Goal: Complete application form

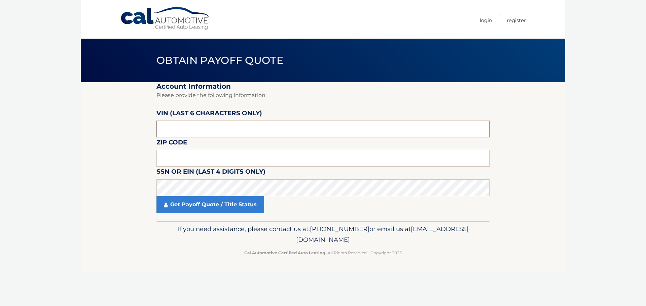
click at [269, 126] on input "text" at bounding box center [322, 129] width 333 height 17
click at [208, 132] on input "text" at bounding box center [322, 129] width 333 height 17
type input "168393"
click at [205, 158] on input "text" at bounding box center [322, 158] width 333 height 17
type input "15120"
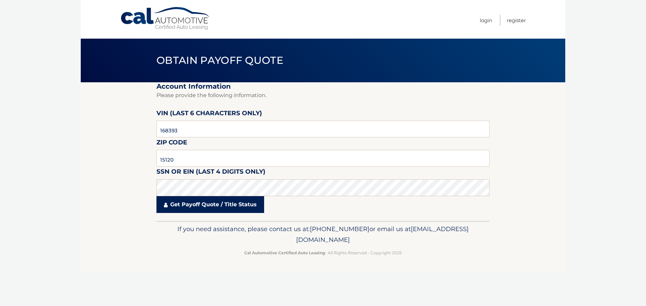
click at [216, 209] on link "Get Payoff Quote / Title Status" at bounding box center [210, 204] width 108 height 17
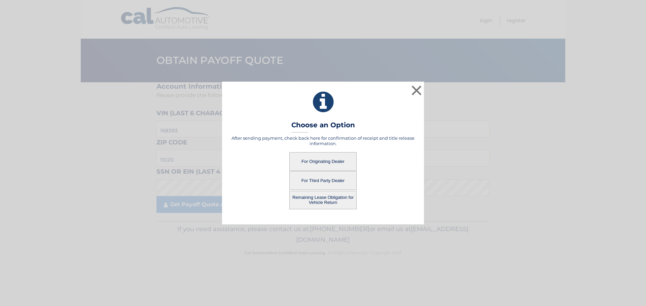
click at [341, 161] on button "For Originating Dealer" at bounding box center [322, 161] width 67 height 18
click at [416, 84] on button "×" at bounding box center [416, 90] width 13 height 13
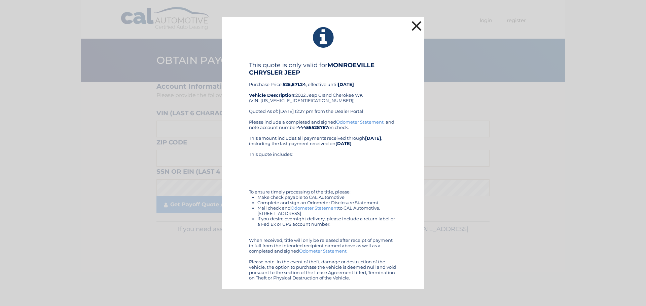
click at [416, 24] on button "×" at bounding box center [416, 25] width 13 height 13
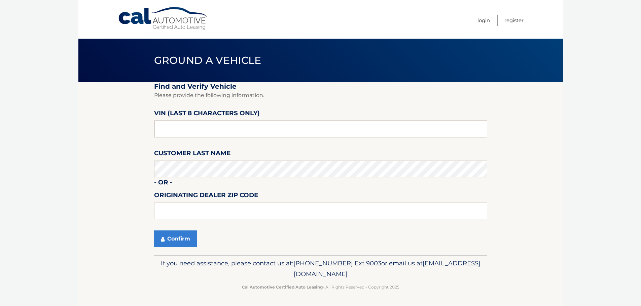
click at [214, 128] on input "text" at bounding box center [320, 129] width 333 height 17
click at [164, 128] on input "nc168393" at bounding box center [320, 129] width 333 height 17
type input "nc168393"
click at [179, 239] on button "Confirm" at bounding box center [175, 239] width 43 height 17
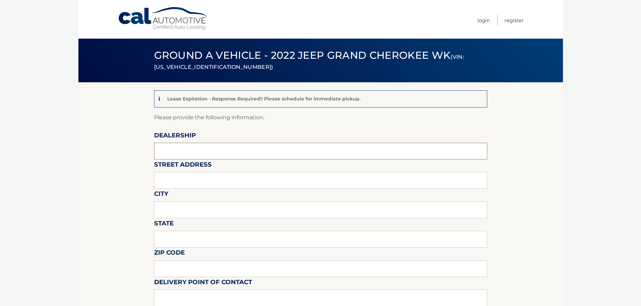
click at [216, 146] on input "text" at bounding box center [320, 151] width 333 height 17
click at [211, 148] on input "text" at bounding box center [320, 151] width 333 height 17
type input "m"
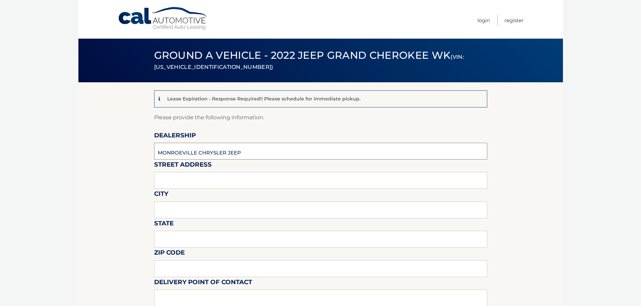
type input "MONROEVILLE CHRYSLER JEEP"
type input "3651 WILLIAM PENN HWY"
click at [216, 206] on input "text" at bounding box center [320, 210] width 333 height 17
type input "MONROEVILLE"
click at [209, 235] on input "text" at bounding box center [320, 239] width 333 height 17
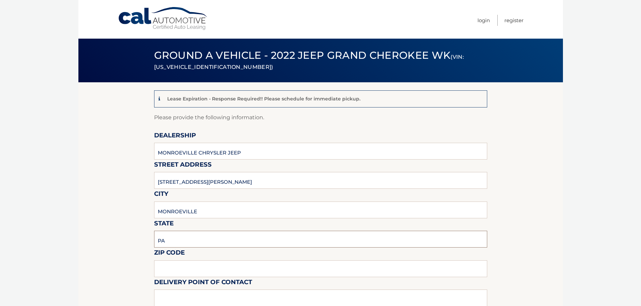
type input "PA"
click at [206, 266] on input "text" at bounding box center [320, 269] width 333 height 17
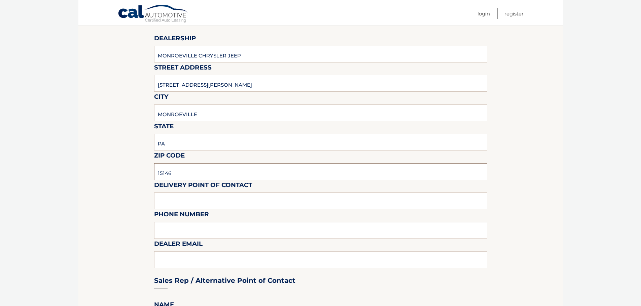
scroll to position [101, 0]
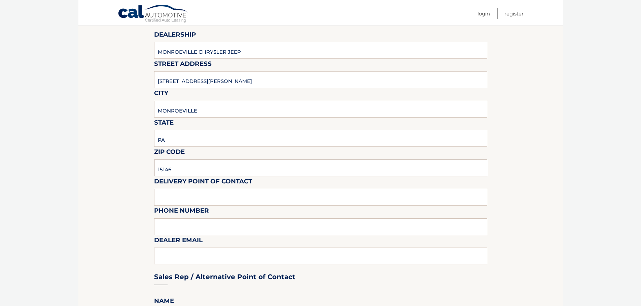
type input "15146"
click at [223, 200] on input "text" at bounding box center [320, 197] width 333 height 17
type input "SKIP"
click at [218, 222] on input "text" at bounding box center [320, 227] width 333 height 17
type input "412/856/1422"
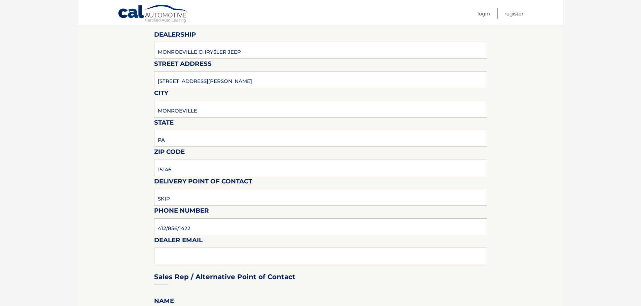
click at [216, 256] on div "Sales Rep / Alternative Point of Contact" at bounding box center [320, 264] width 333 height 47
click at [213, 255] on div "Sales Rep / Alternative Point of Contact" at bounding box center [320, 264] width 333 height 47
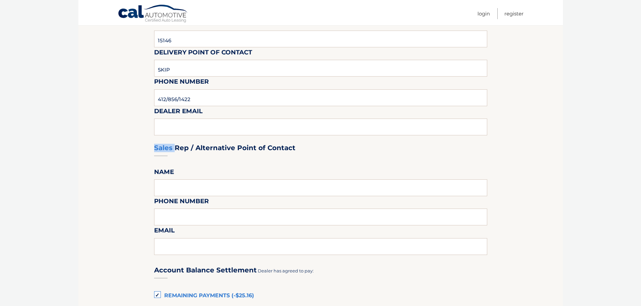
scroll to position [235, 0]
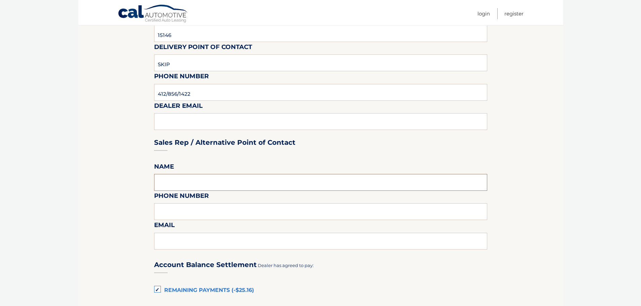
click at [189, 180] on input "text" at bounding box center [320, 182] width 333 height 17
type input "SKIP"
click at [195, 215] on input "text" at bounding box center [320, 211] width 333 height 17
type input "4"
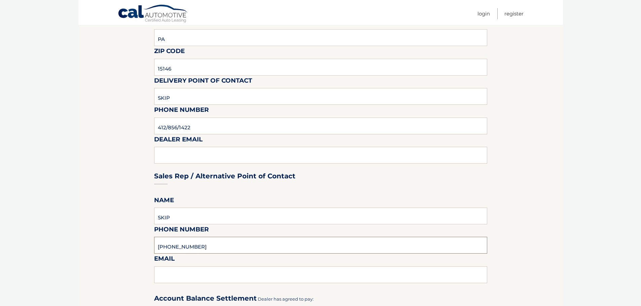
type input "412-856-1422"
click at [203, 127] on input "412/856/1422" at bounding box center [320, 126] width 333 height 17
type input "4"
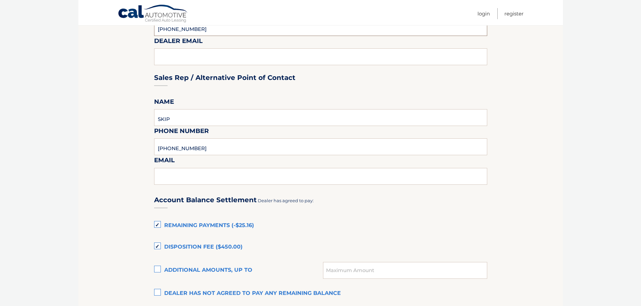
scroll to position [303, 0]
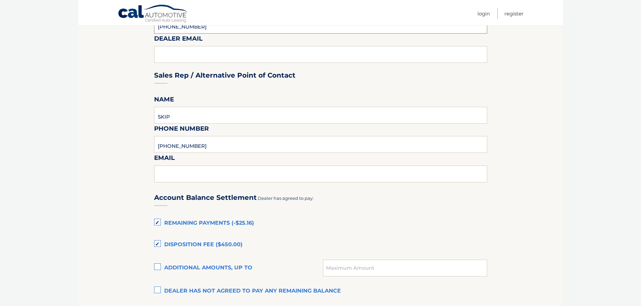
type input "412-856-1422"
click at [167, 175] on input "text" at bounding box center [320, 174] width 333 height 17
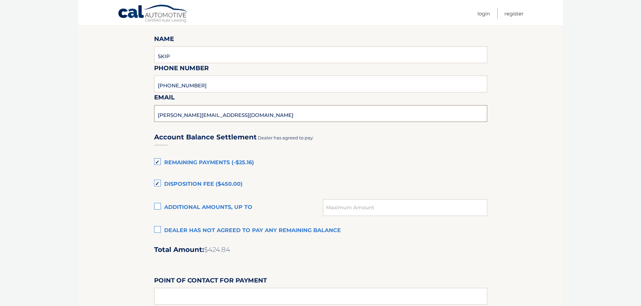
scroll to position [370, 0]
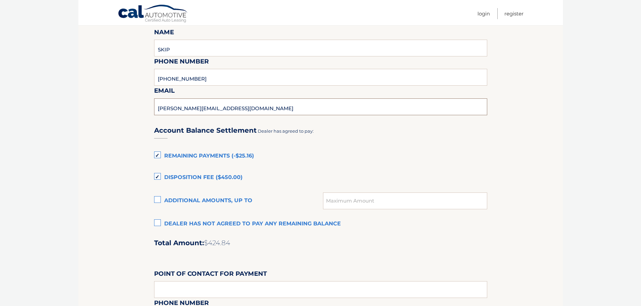
type input "CHRISTINE@MONROEVILLEDODGE.COM"
click at [159, 156] on label "Remaining Payments (-$25.16)" at bounding box center [320, 156] width 333 height 13
click at [0, 0] on input "Remaining Payments (-$25.16)" at bounding box center [0, 0] width 0 height 0
click at [157, 177] on label "Disposition Fee ($450.00)" at bounding box center [320, 177] width 333 height 13
click at [0, 0] on input "Disposition Fee ($450.00)" at bounding box center [0, 0] width 0 height 0
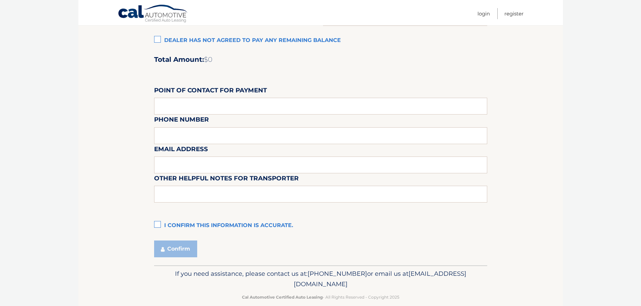
scroll to position [564, 0]
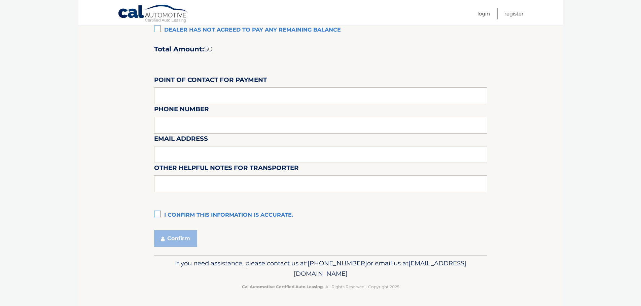
click at [157, 214] on label "I confirm this information is accurate." at bounding box center [320, 215] width 333 height 13
click at [0, 0] on input "I confirm this information is accurate." at bounding box center [0, 0] width 0 height 0
click at [182, 238] on button "Confirm" at bounding box center [175, 238] width 43 height 17
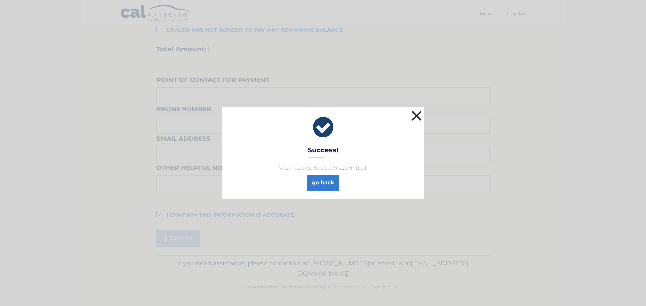
click at [419, 114] on button "×" at bounding box center [416, 115] width 13 height 13
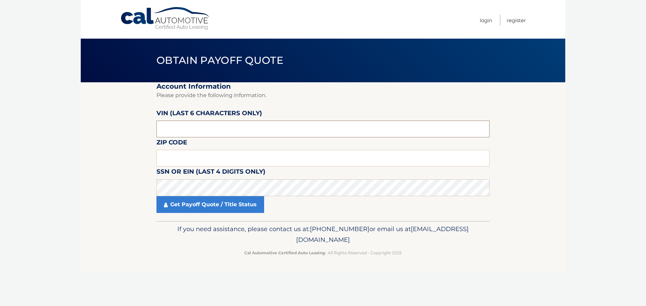
click at [219, 127] on input "text" at bounding box center [322, 129] width 333 height 17
type input "168393"
click at [222, 159] on input "text" at bounding box center [322, 158] width 333 height 17
type input "15120"
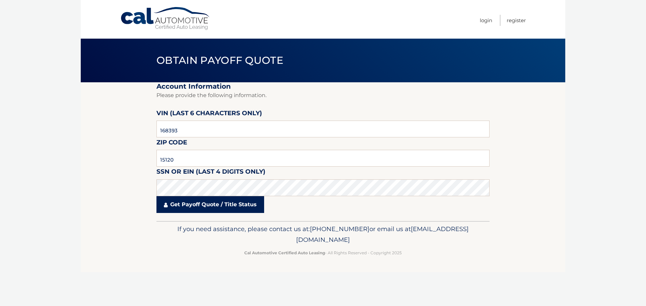
click at [231, 204] on link "Get Payoff Quote / Title Status" at bounding box center [210, 204] width 108 height 17
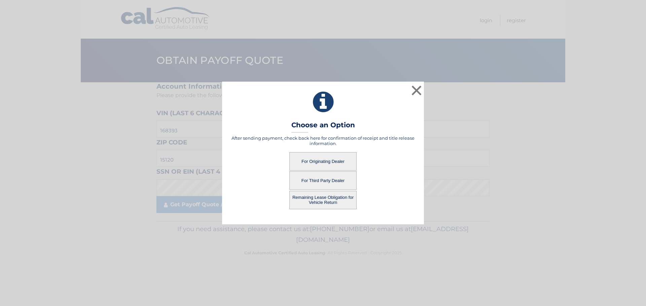
click at [320, 156] on button "For Originating Dealer" at bounding box center [322, 161] width 67 height 18
click at [333, 162] on button "For Originating Dealer" at bounding box center [322, 161] width 67 height 18
click at [332, 162] on button "For Originating Dealer" at bounding box center [322, 161] width 67 height 18
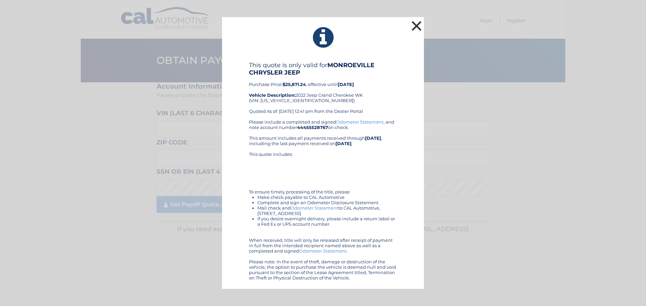
click at [418, 22] on button "×" at bounding box center [416, 25] width 13 height 13
